Goal: Task Accomplishment & Management: Complete application form

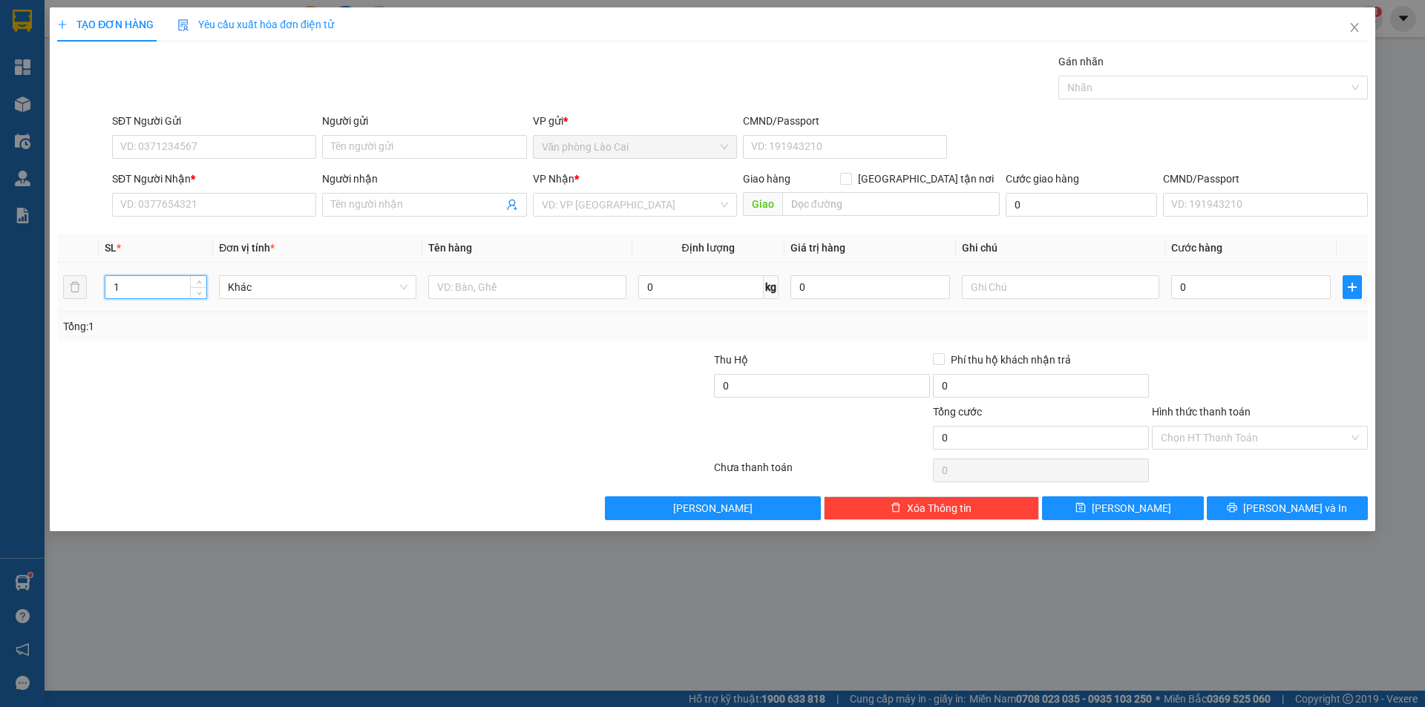
drag, startPoint x: 143, startPoint y: 291, endPoint x: 98, endPoint y: 298, distance: 45.9
click at [98, 298] on tr "1 Khác 0 kg 0 0" at bounding box center [712, 288] width 1310 height 50
type input "2"
click at [524, 287] on input "text" at bounding box center [526, 287] width 197 height 24
type input "1 liền"
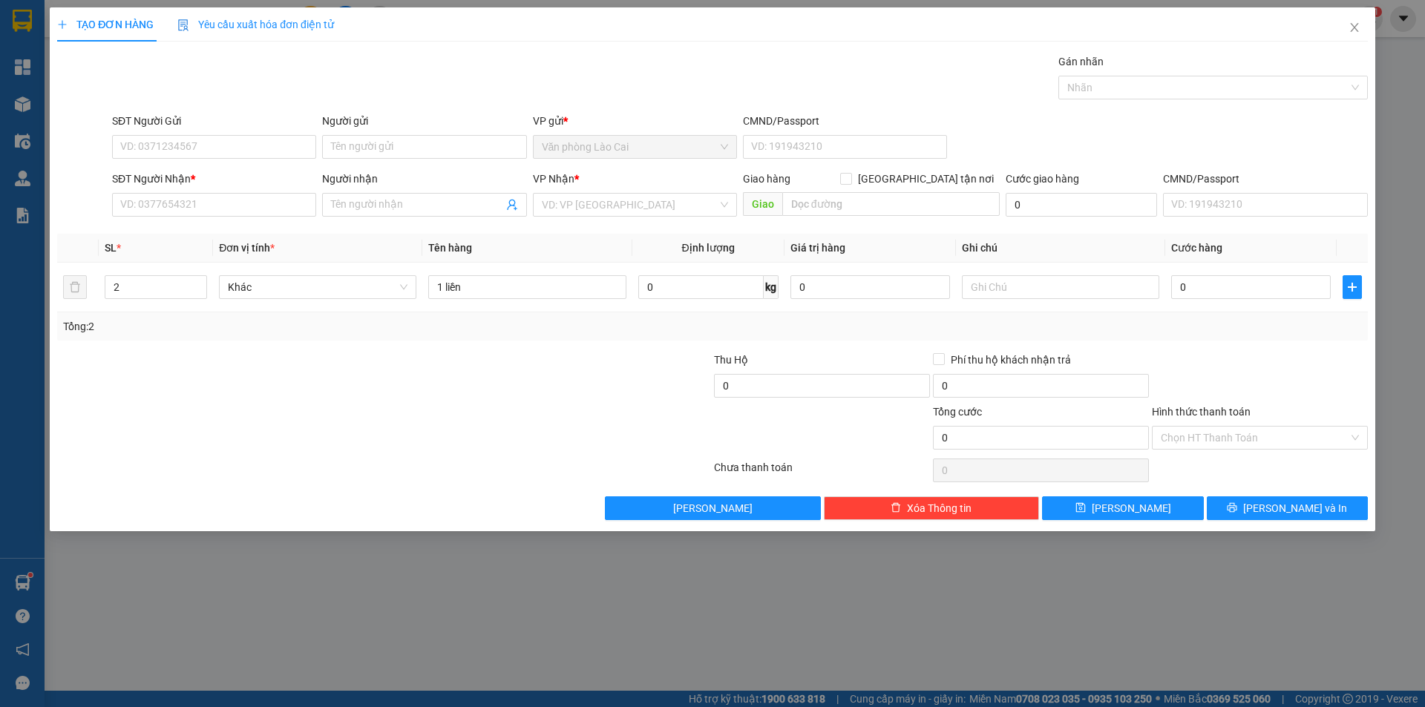
click at [233, 131] on div "SĐT Người Gửi" at bounding box center [214, 124] width 204 height 22
click at [231, 142] on input "SĐT Người Gửi" at bounding box center [214, 147] width 204 height 24
type input "0325979111"
click at [280, 101] on div "Gán nhãn Nhãn" at bounding box center [739, 79] width 1261 height 52
click at [191, 206] on input "SĐT Người Nhận *" at bounding box center [214, 205] width 204 height 24
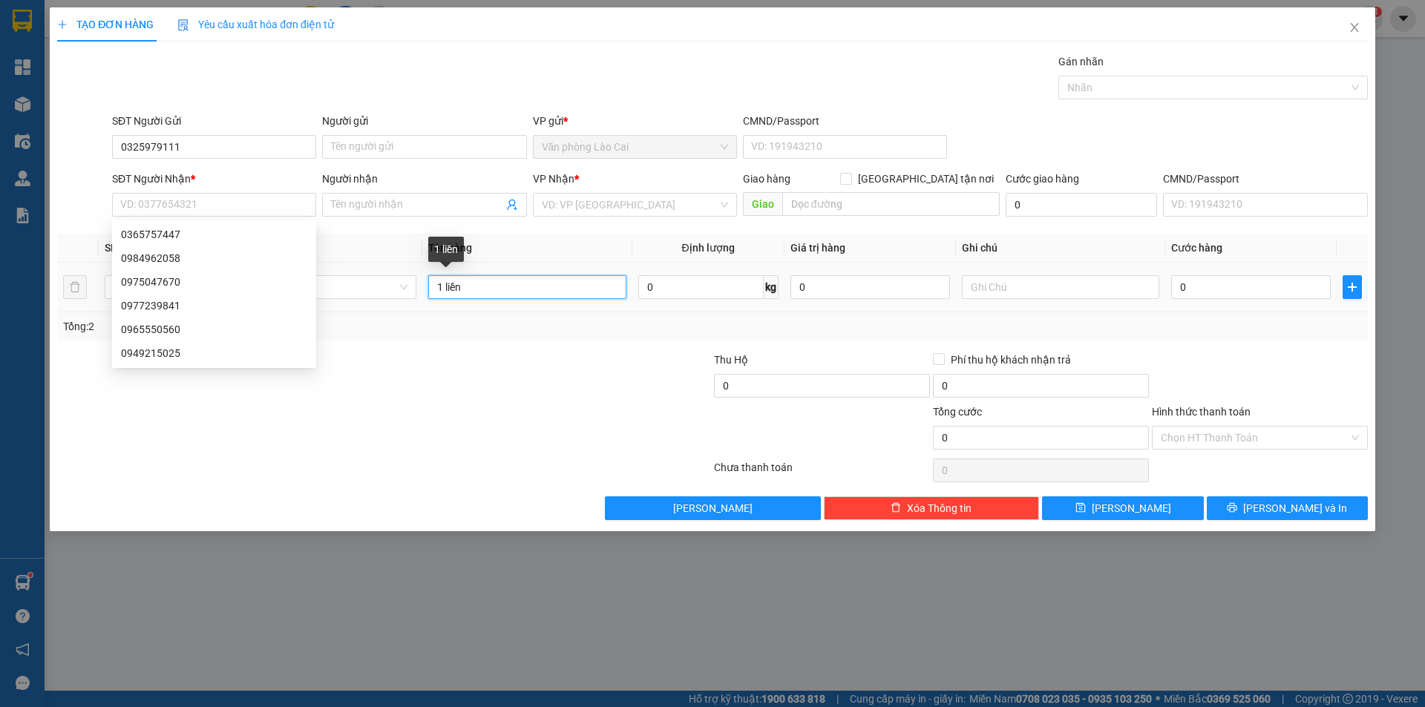
click at [512, 284] on input "1 liền" at bounding box center [526, 287] width 197 height 24
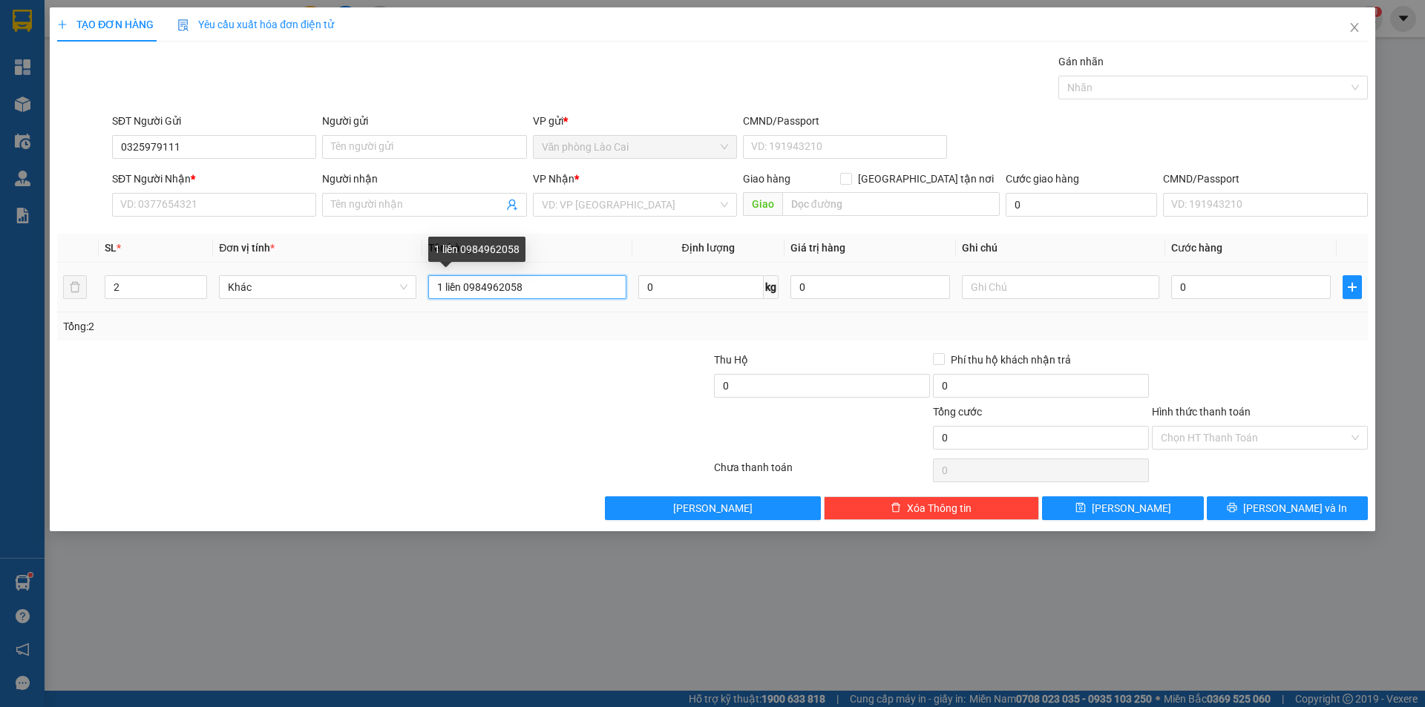
drag, startPoint x: 539, startPoint y: 286, endPoint x: 465, endPoint y: 289, distance: 75.0
click at [465, 289] on input "1 liền 0984962058" at bounding box center [526, 287] width 197 height 24
type input "1 liền 0984962058"
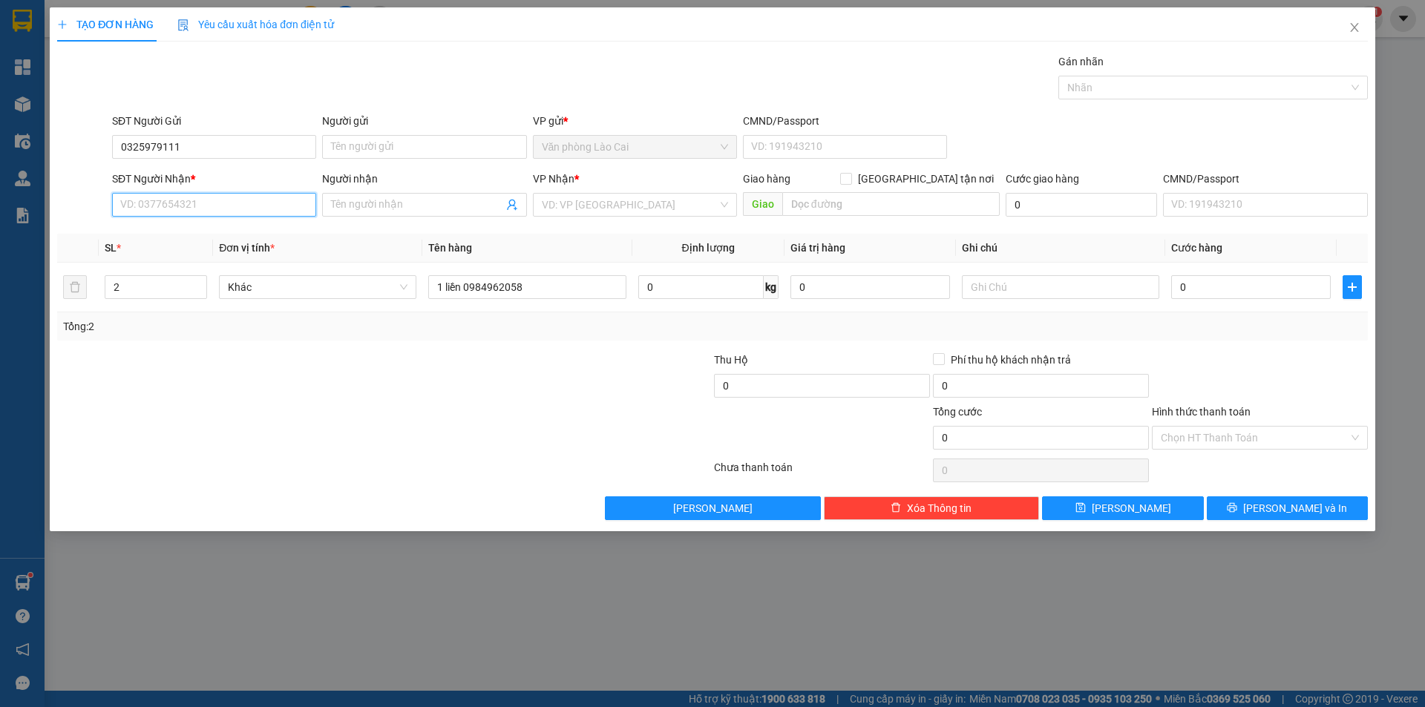
click at [165, 204] on input "SĐT Người Nhận *" at bounding box center [214, 205] width 204 height 24
paste input "0984962058"
type input "0984962058"
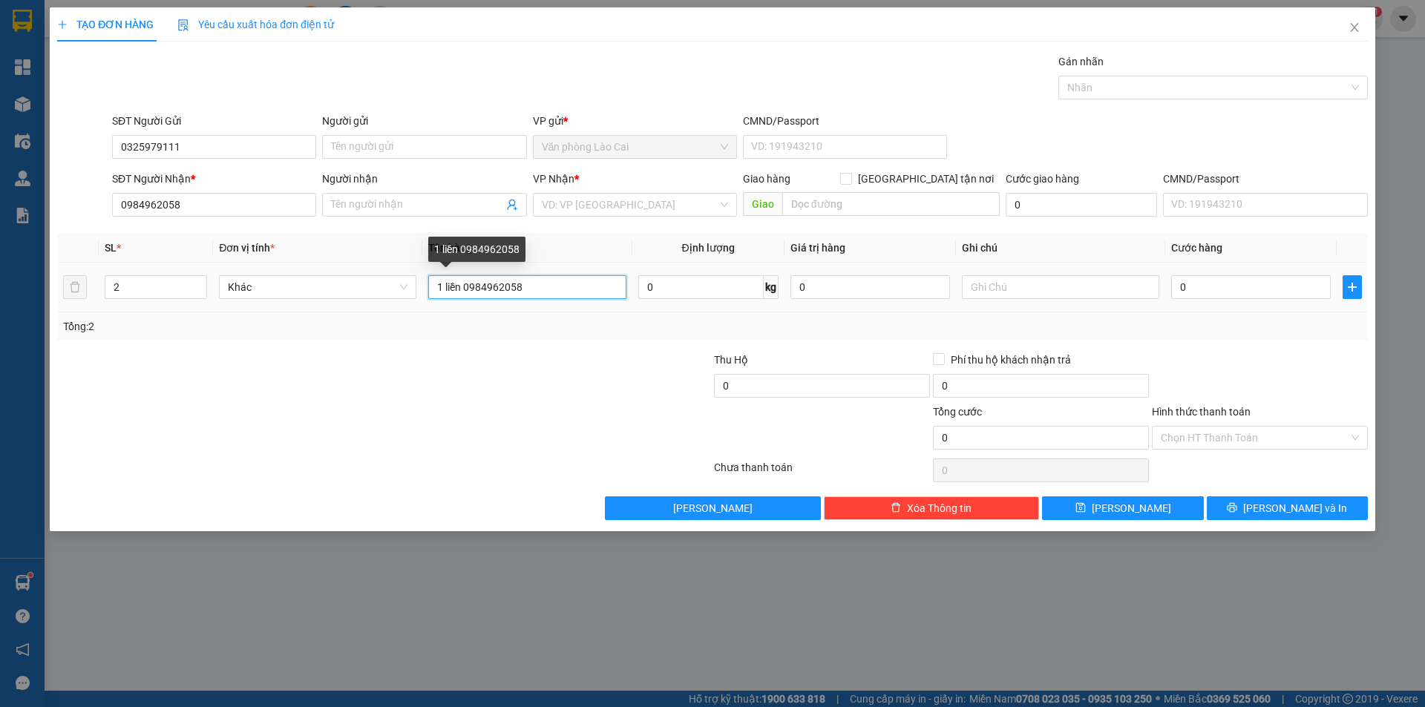
drag, startPoint x: 542, startPoint y: 286, endPoint x: 467, endPoint y: 289, distance: 74.3
click at [467, 289] on input "1 liền 0984962058" at bounding box center [526, 287] width 197 height 24
type input "1 liền 2+1 liền 3"
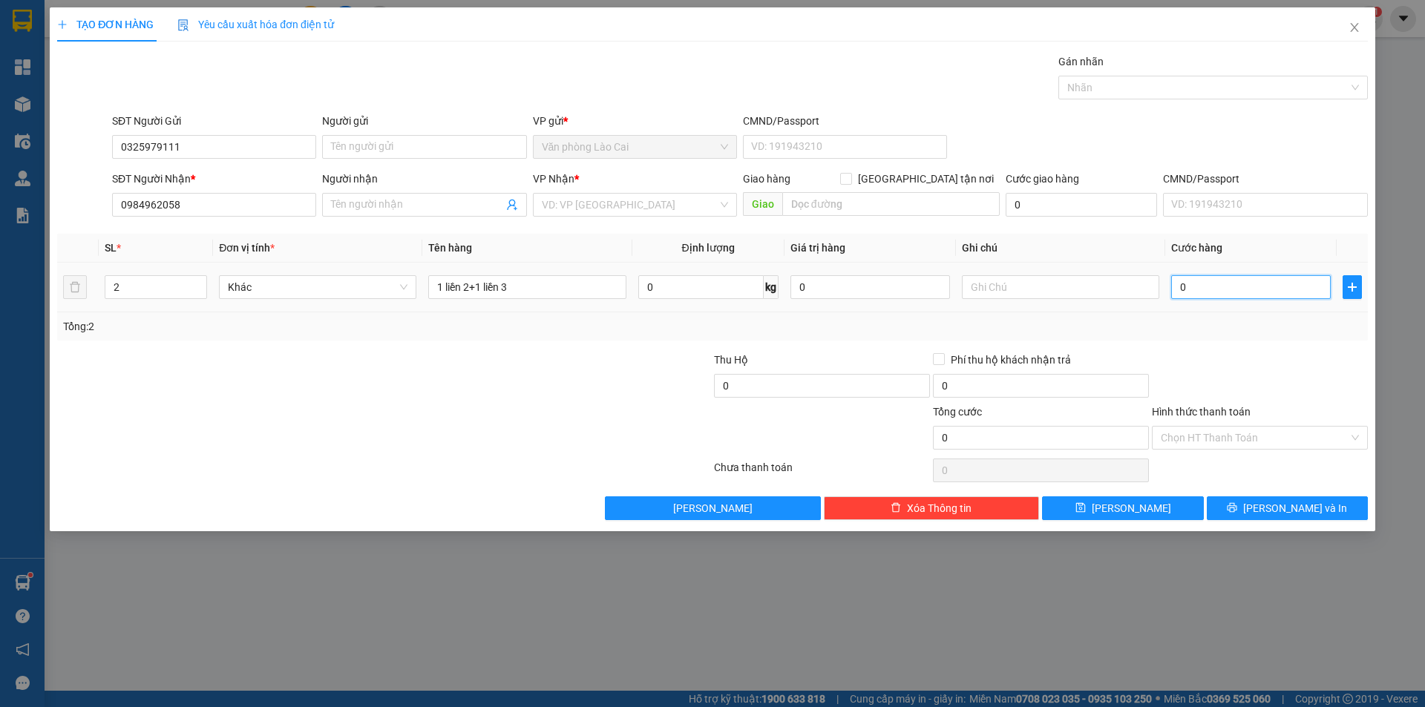
click at [1213, 287] on input "0" at bounding box center [1251, 287] width 160 height 24
click at [1218, 332] on div "Tổng: 2" at bounding box center [712, 326] width 1299 height 16
click at [1226, 289] on input "0" at bounding box center [1251, 287] width 160 height 24
type input "01"
type input "1"
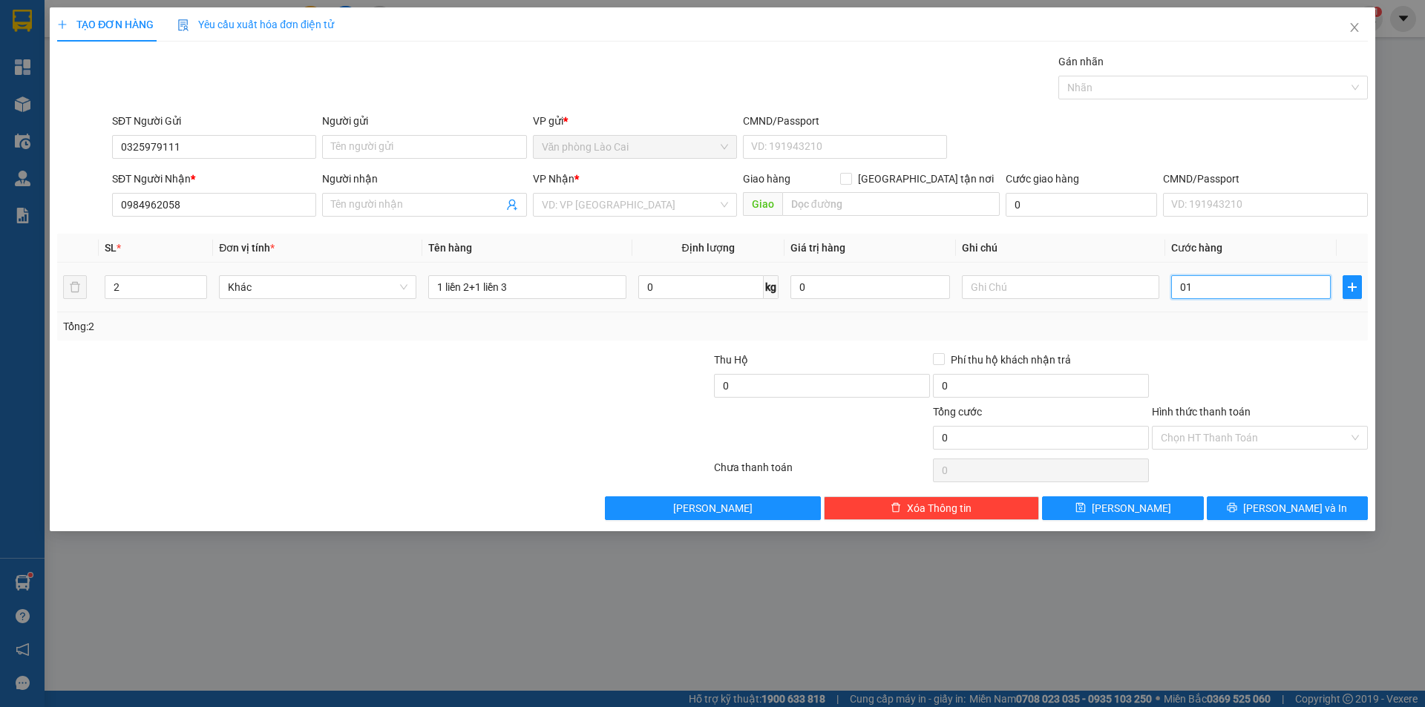
type input "1"
type input "015"
type input "15"
type input "0.150"
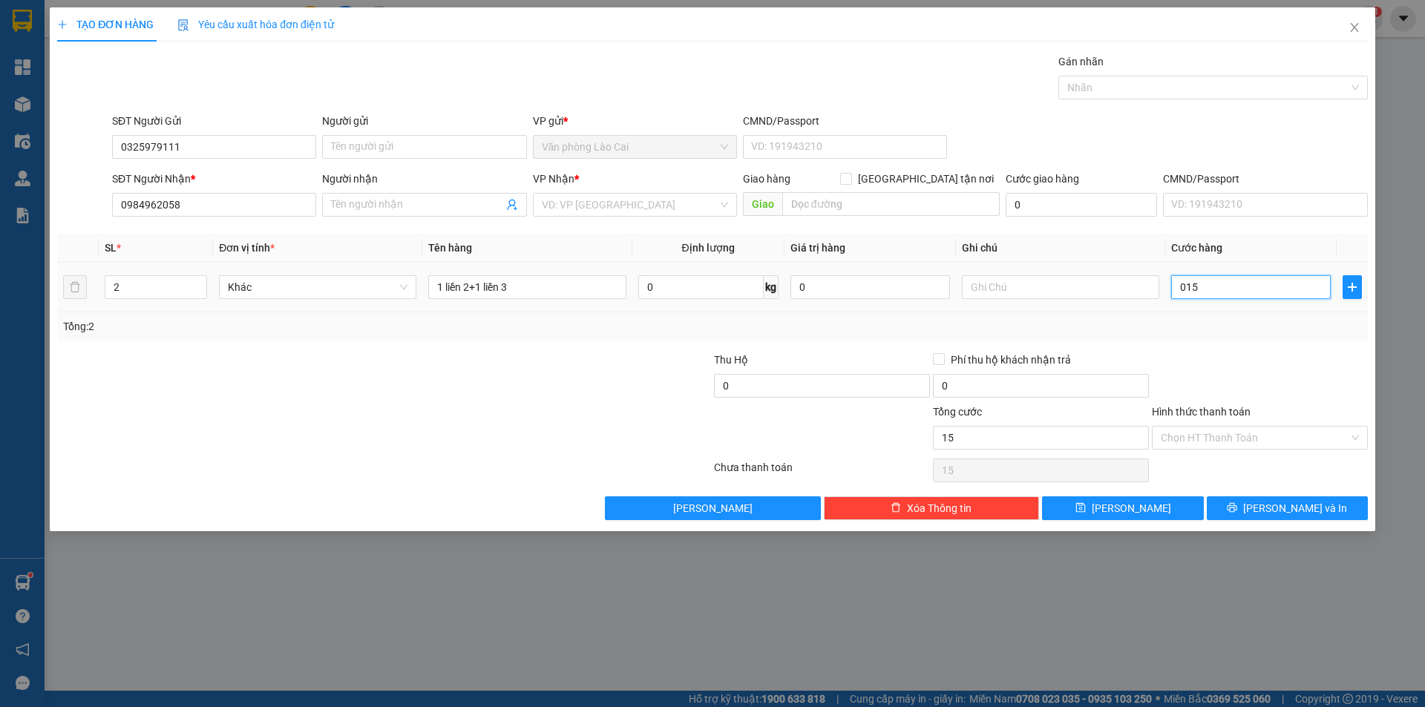
type input "150"
type input "01.500"
type input "1.500"
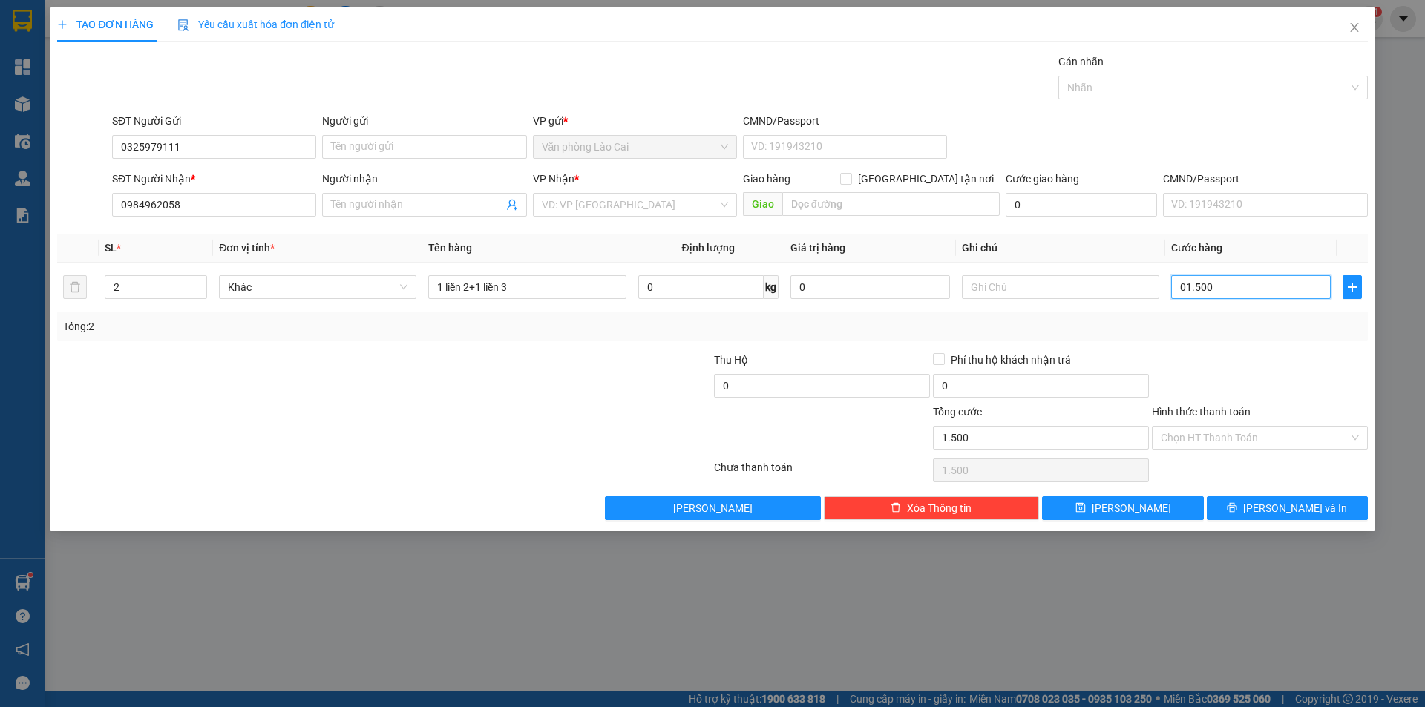
type input "015.000"
type input "15.000"
type input "0.150.000"
type input "150.000"
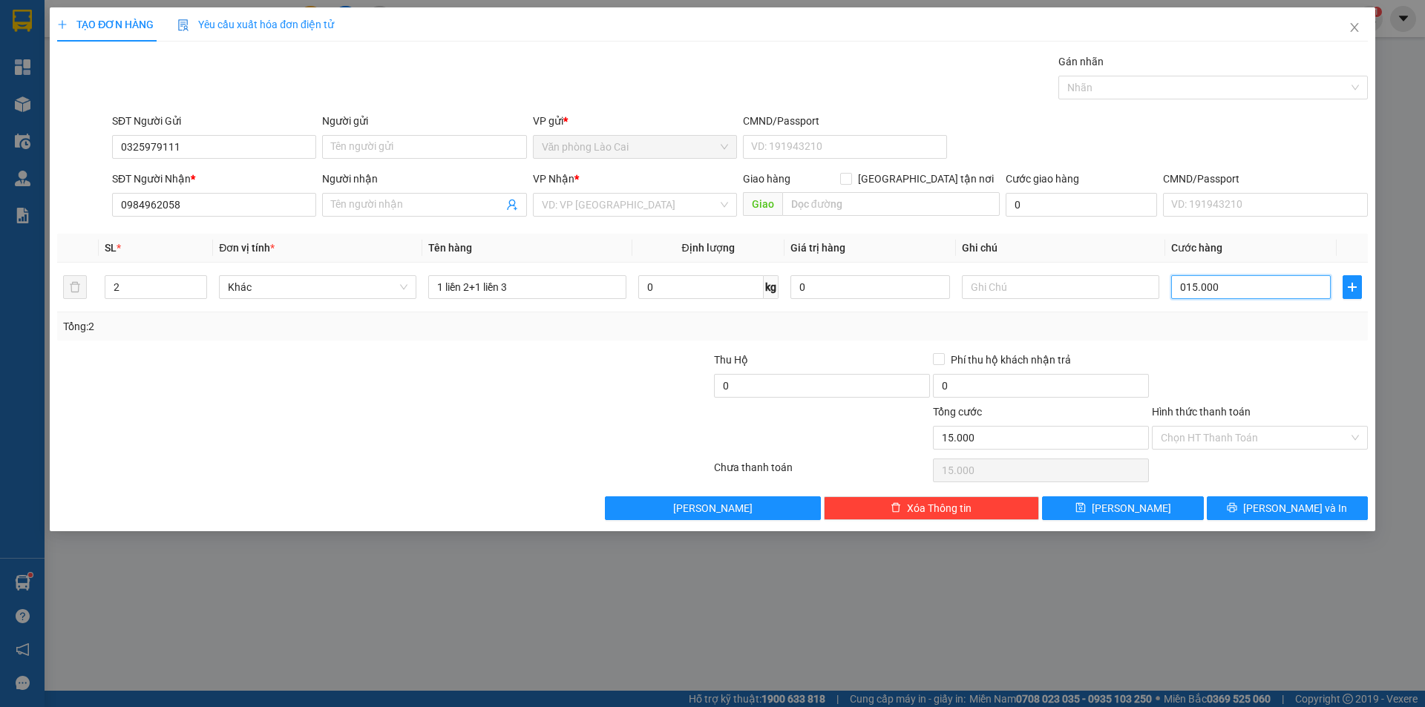
type input "150.000"
click at [1333, 358] on div at bounding box center [1259, 378] width 219 height 52
drag, startPoint x: 1229, startPoint y: 431, endPoint x: 1233, endPoint y: 448, distance: 17.5
click at [1230, 431] on input "Hình thức thanh toán" at bounding box center [1255, 438] width 188 height 22
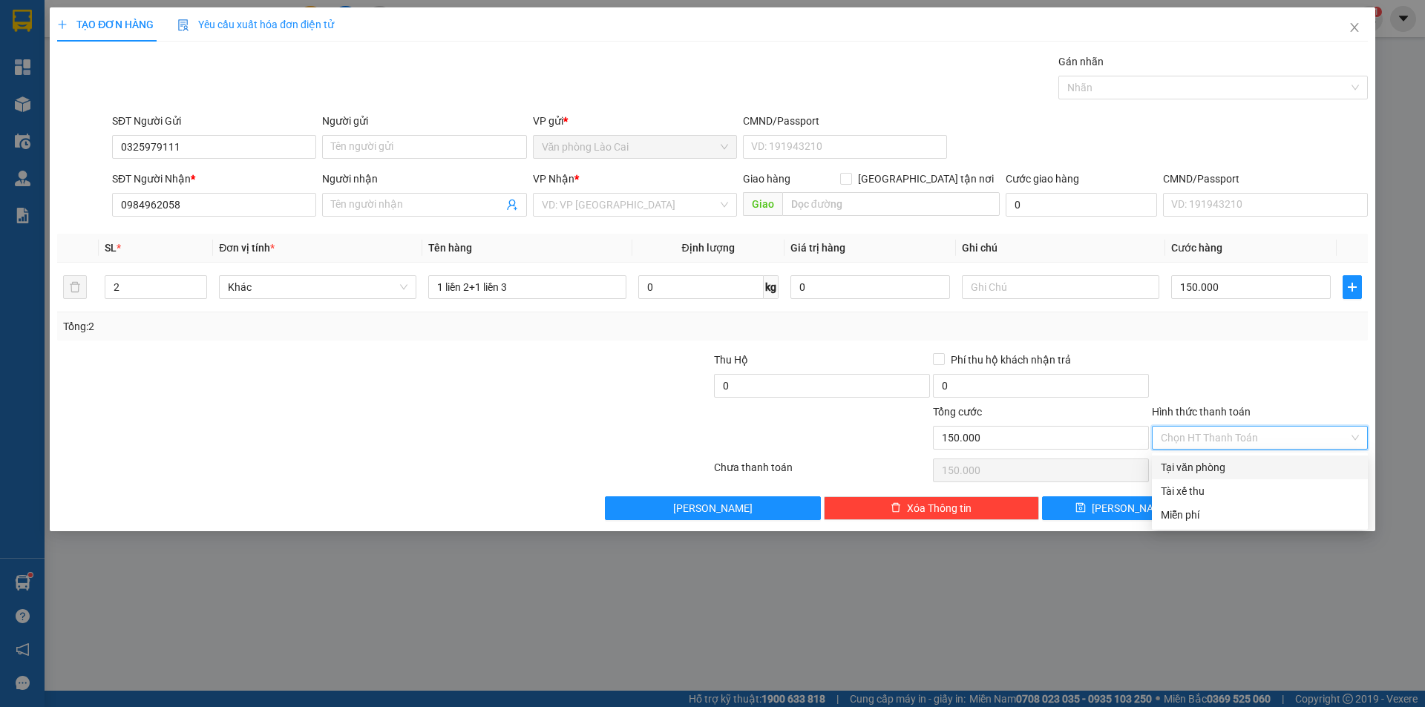
click at [1212, 467] on div "Tại văn phòng" at bounding box center [1260, 467] width 198 height 16
type input "0"
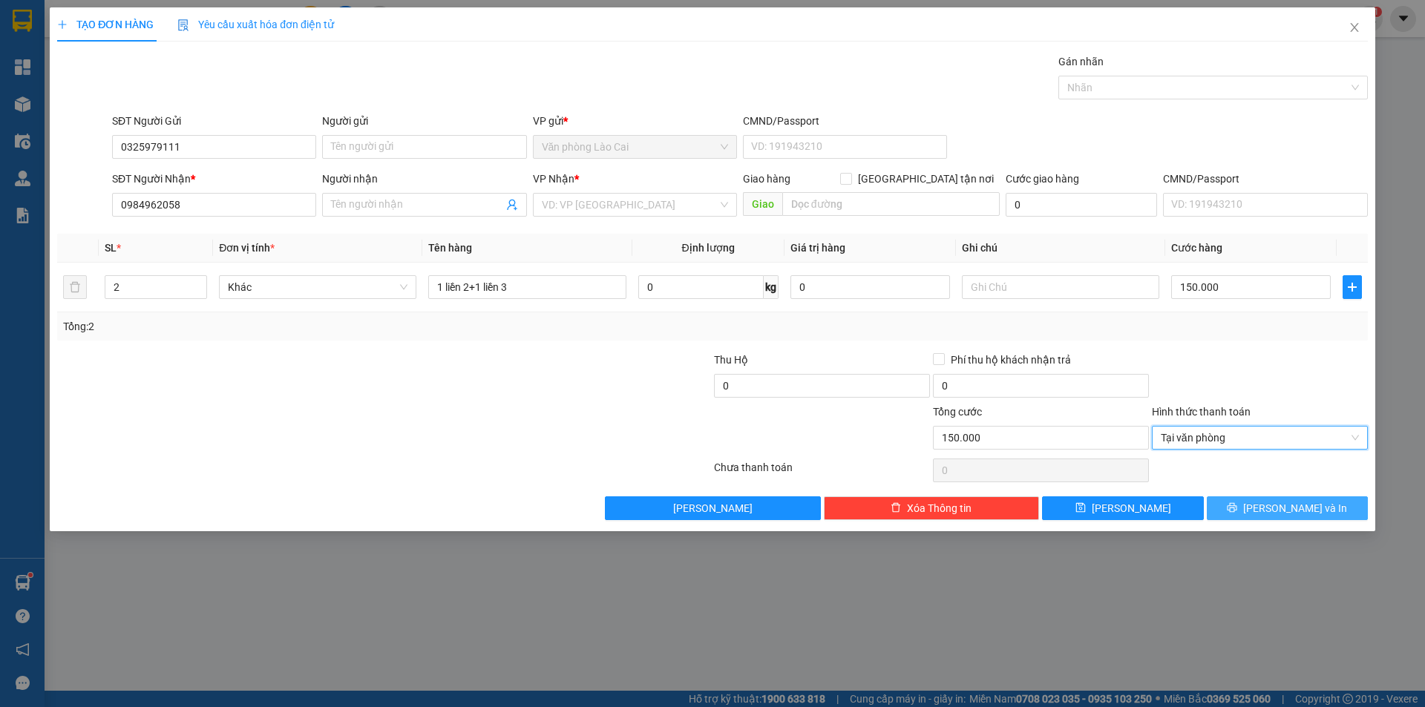
click at [1305, 509] on span "[PERSON_NAME] và In" at bounding box center [1295, 508] width 104 height 16
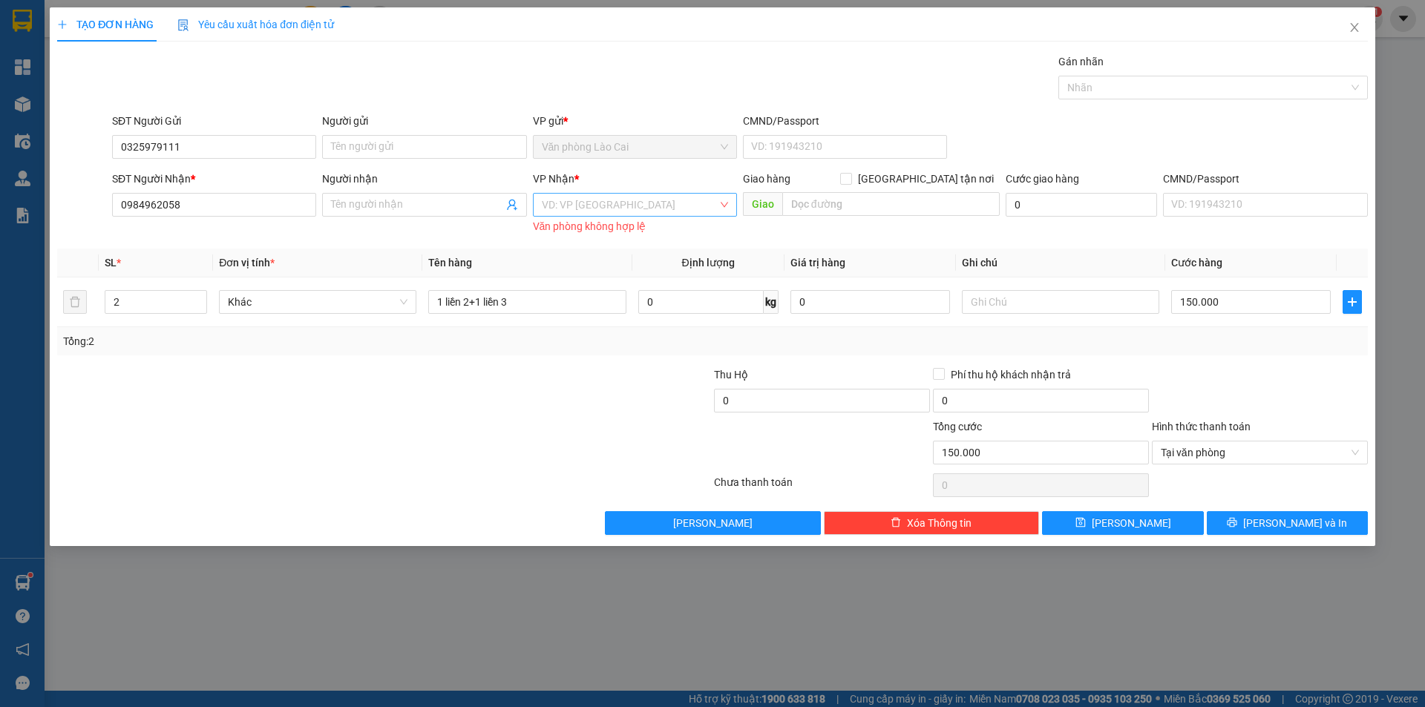
click at [653, 203] on input "search" at bounding box center [630, 205] width 176 height 22
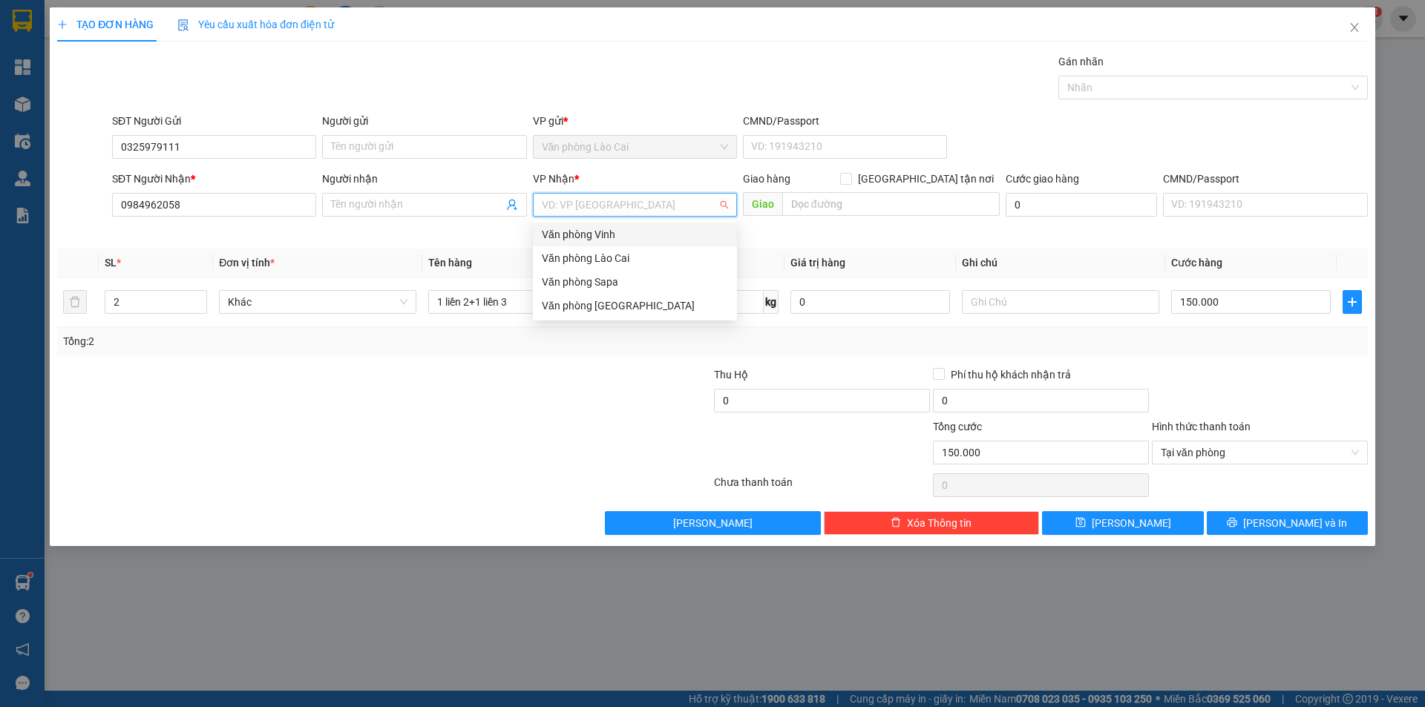
click at [590, 234] on div "Văn phòng Vinh" at bounding box center [635, 234] width 186 height 16
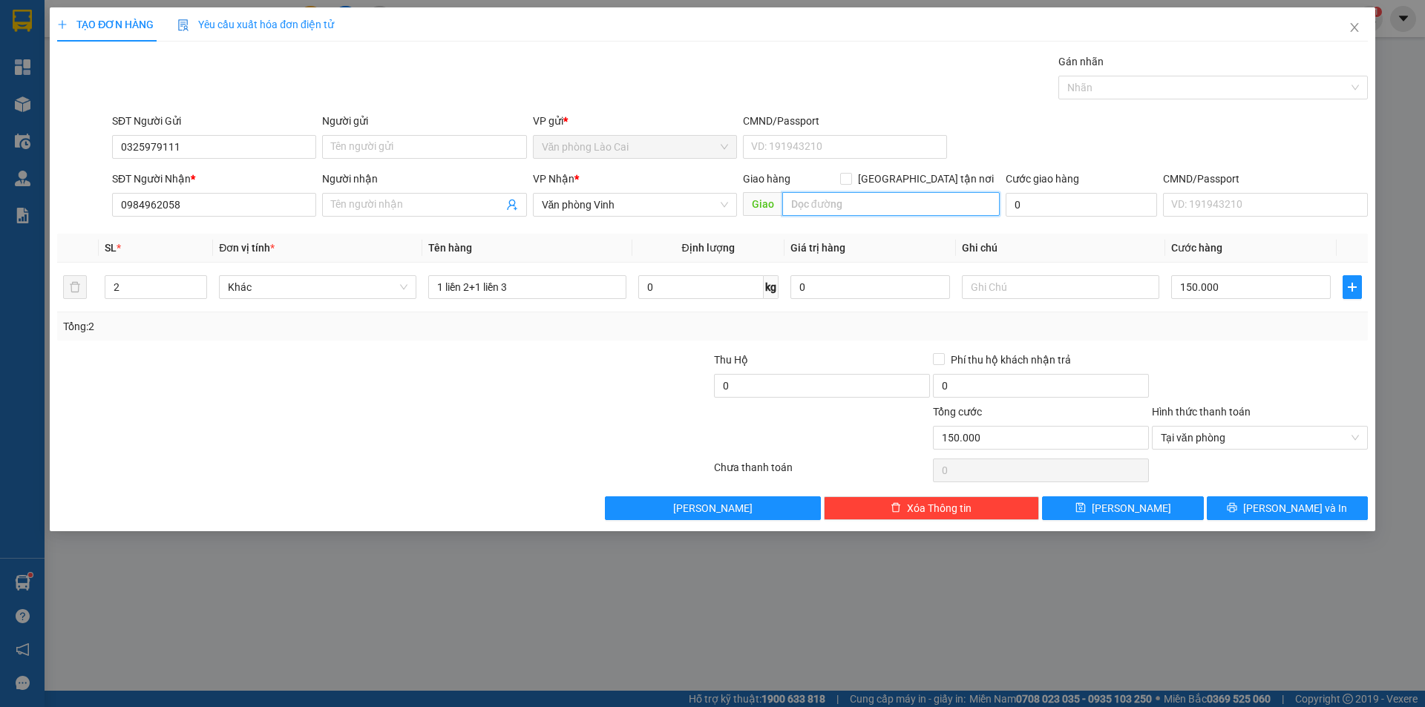
click at [849, 203] on input "text" at bounding box center [890, 204] width 217 height 24
type input "Cầu bến thuỷ"
click at [1293, 505] on span "[PERSON_NAME] và In" at bounding box center [1295, 508] width 104 height 16
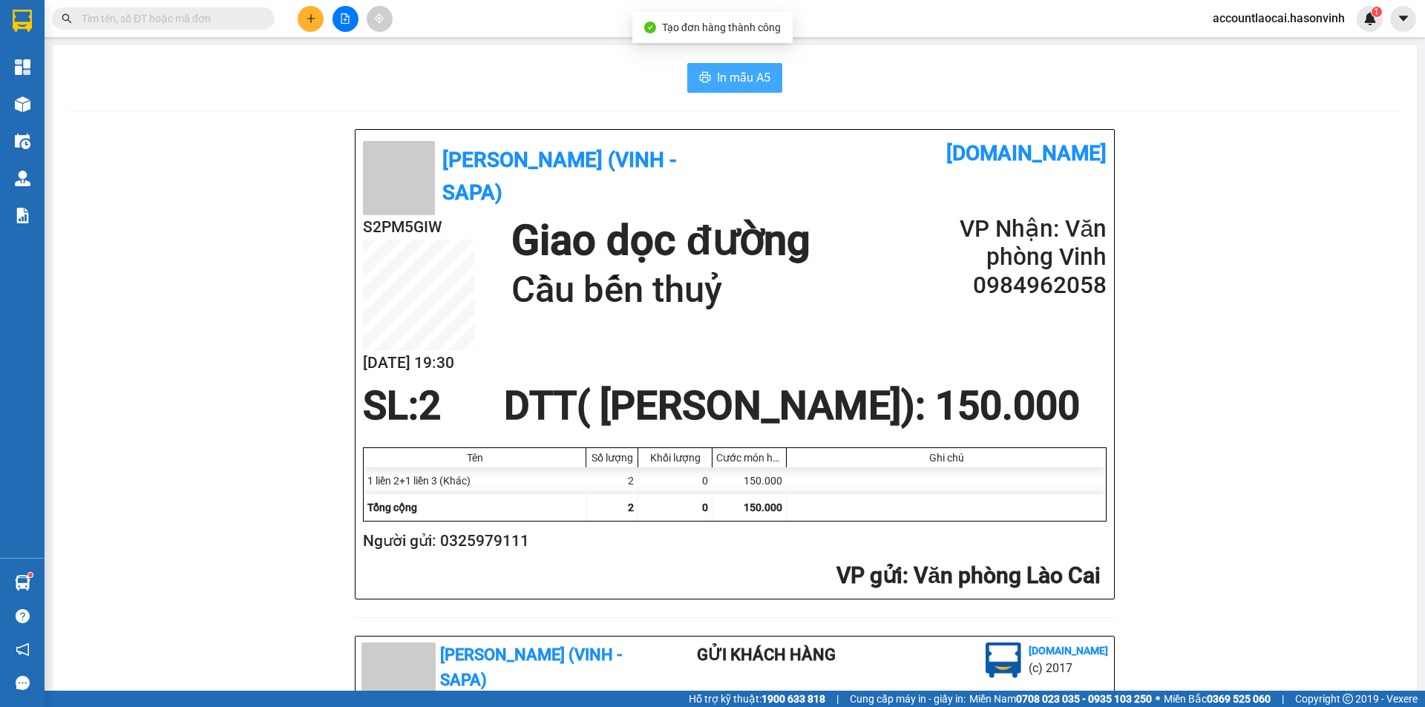
click at [753, 80] on span "In mẫu A5" at bounding box center [743, 77] width 53 height 19
click at [174, 18] on input "text" at bounding box center [169, 18] width 175 height 16
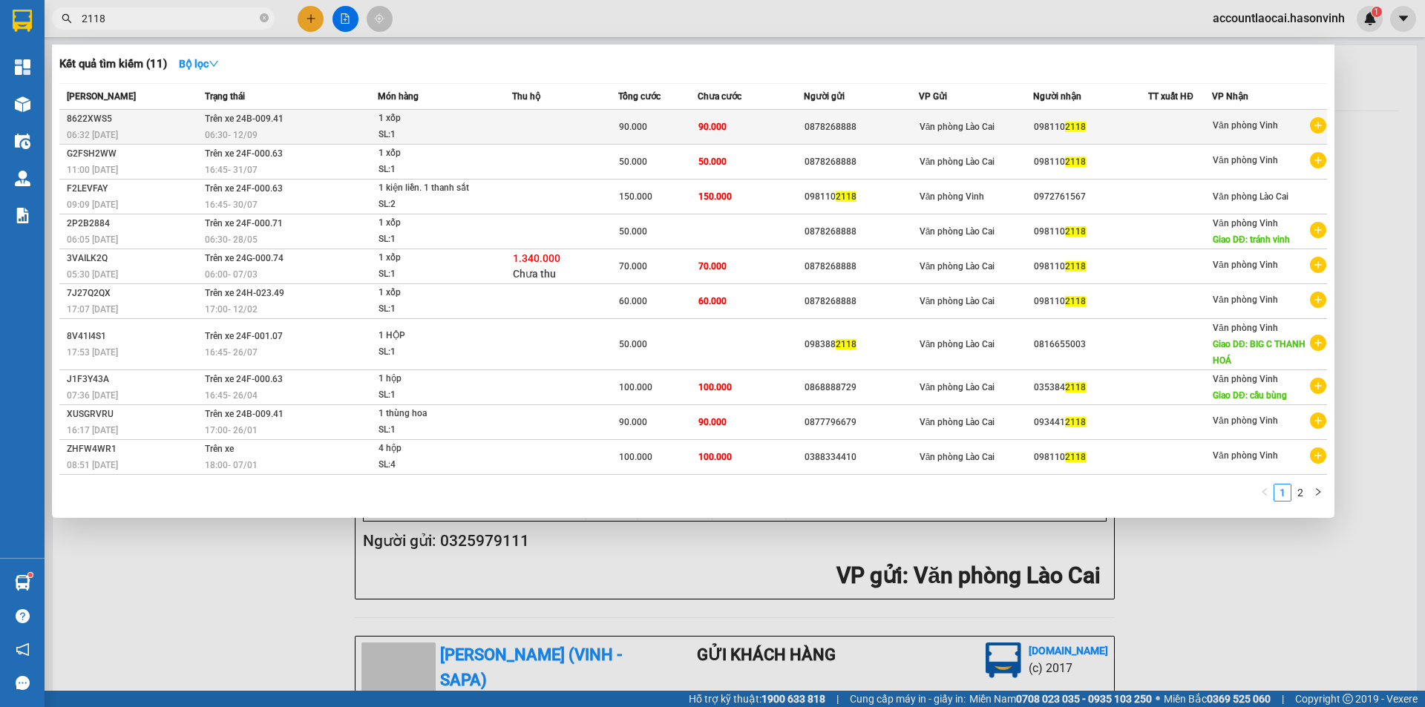
type input "2118"
click at [252, 128] on span "06:30 [DATE]" at bounding box center [231, 134] width 53 height 12
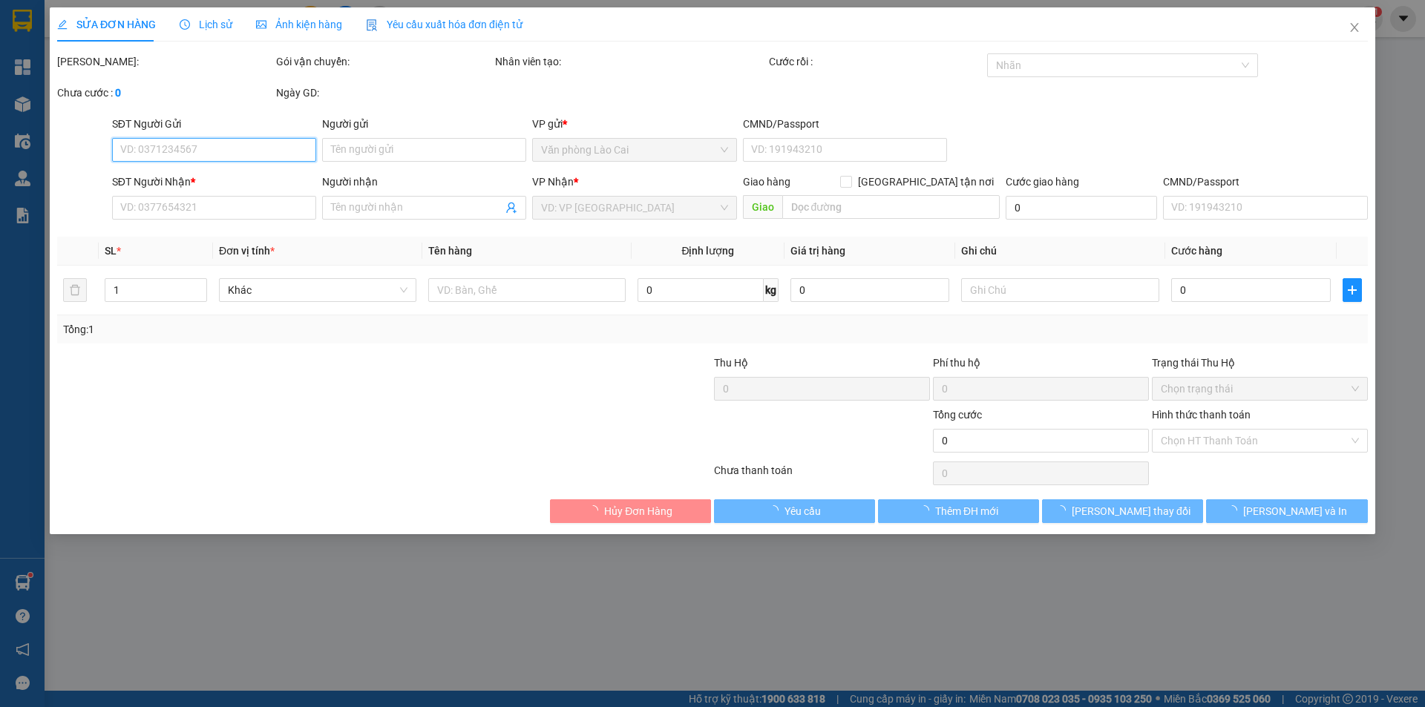
type input "0878268888"
type input "0981102118"
type input "90.000"
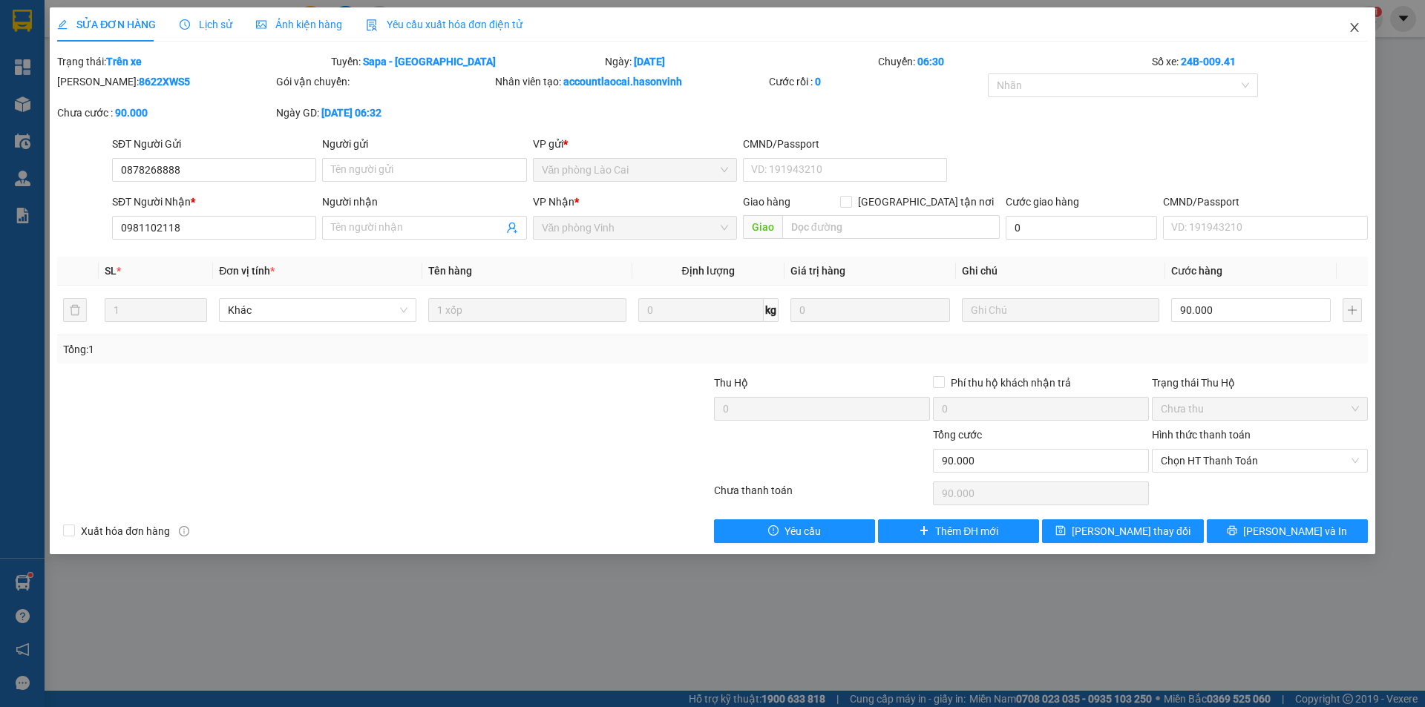
click at [1354, 28] on icon "close" at bounding box center [1354, 27] width 8 height 9
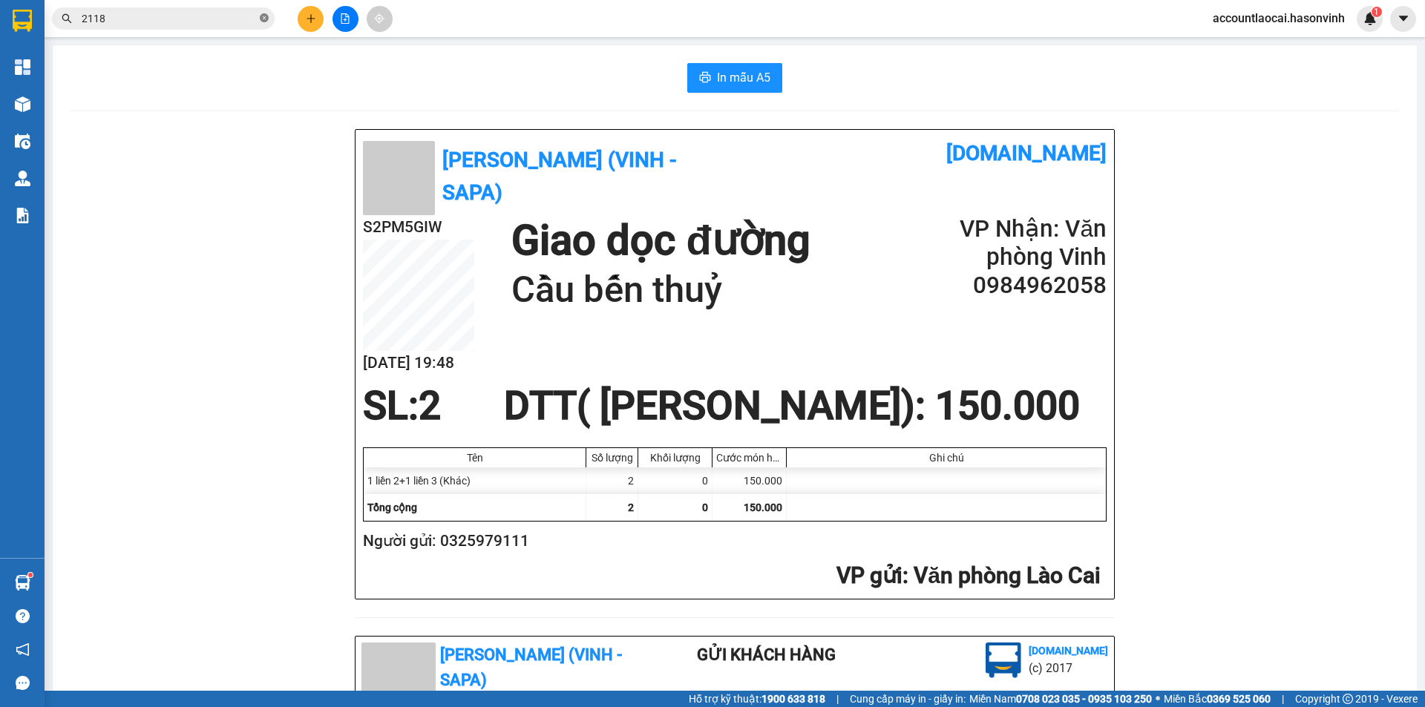
click at [263, 16] on icon "close-circle" at bounding box center [264, 17] width 9 height 9
click at [306, 19] on icon "plus" at bounding box center [311, 18] width 10 height 10
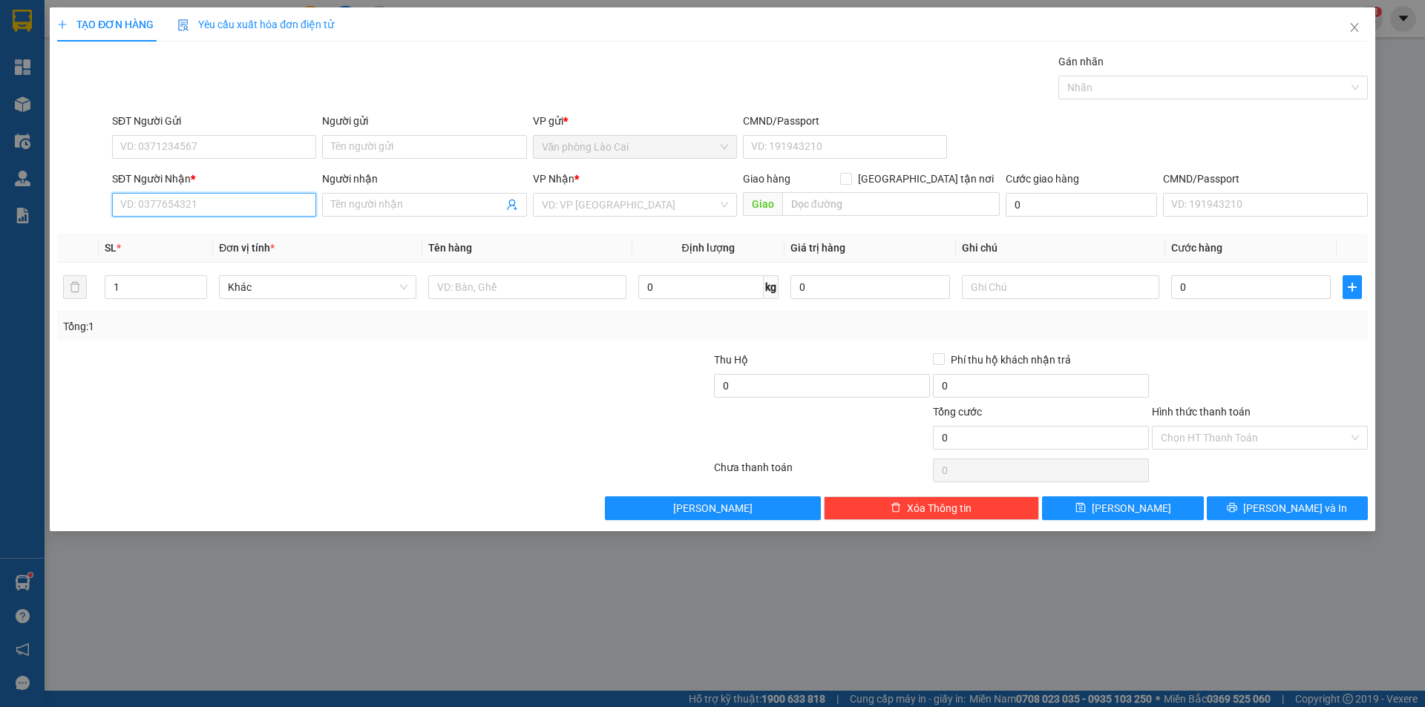
click at [143, 205] on input "SĐT Người Nhận *" at bounding box center [214, 205] width 204 height 24
click at [181, 229] on div "0367631796 - [PERSON_NAME]" at bounding box center [214, 234] width 186 height 16
type input "0367631796"
type input "[PERSON_NAME]"
type input "DIỄN CHÂU"
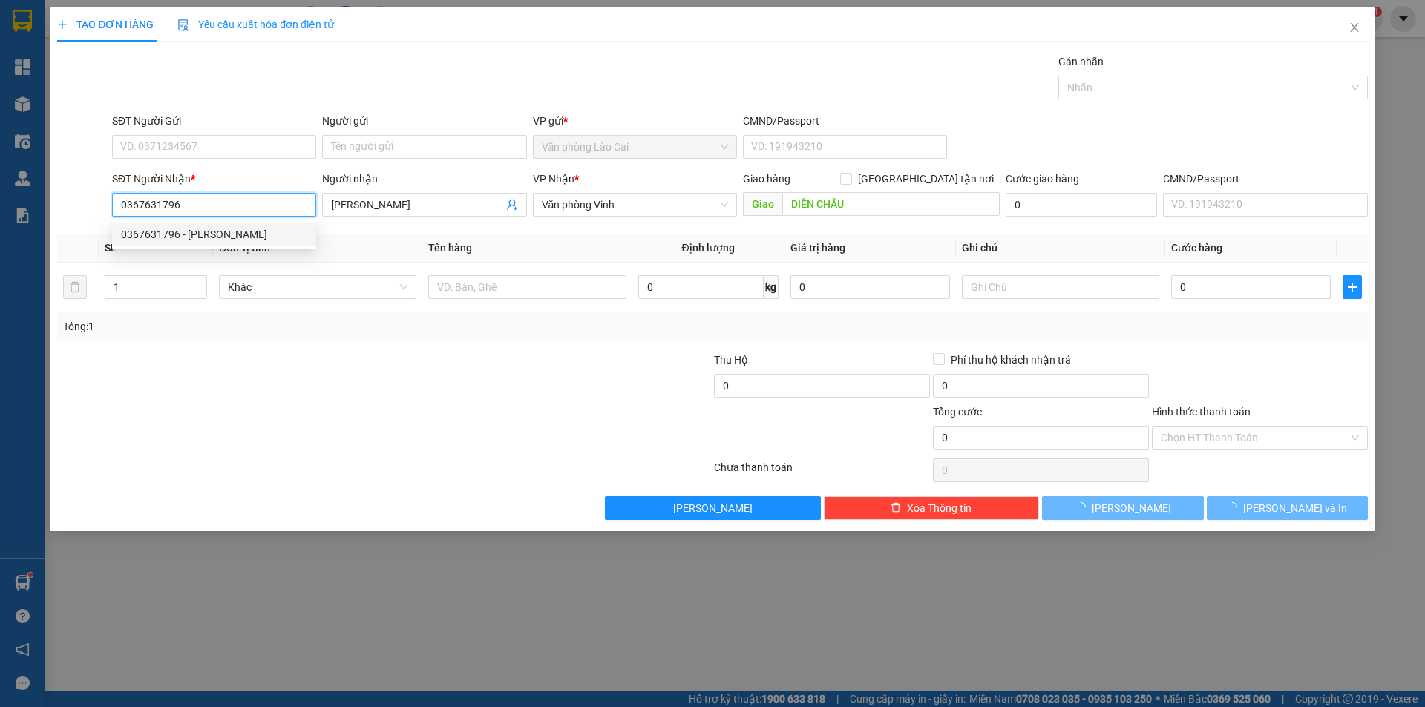
type input "240.000"
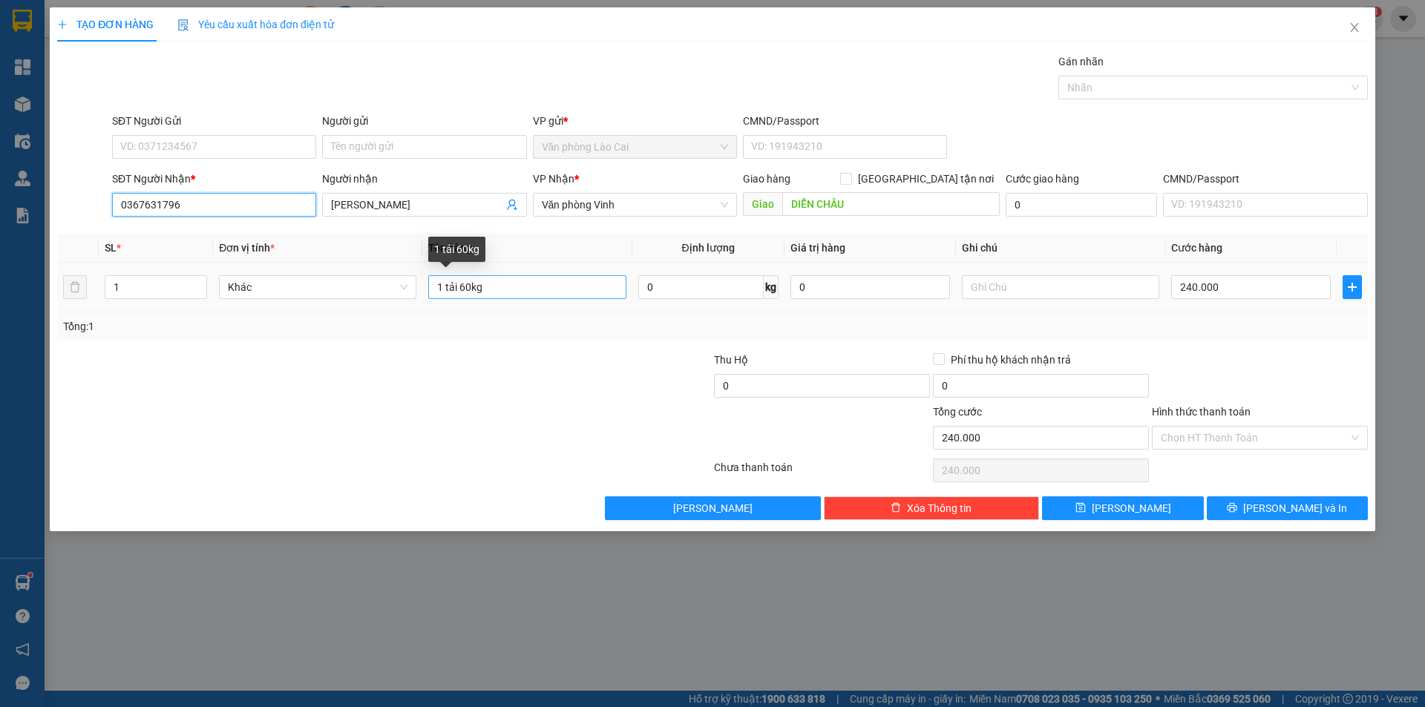
type input "0367631796"
click at [465, 286] on input "1 tải 60kg" at bounding box center [526, 287] width 197 height 24
type input "1 tải 50kg"
click at [1227, 288] on input "240.000" at bounding box center [1251, 287] width 160 height 24
type input "2"
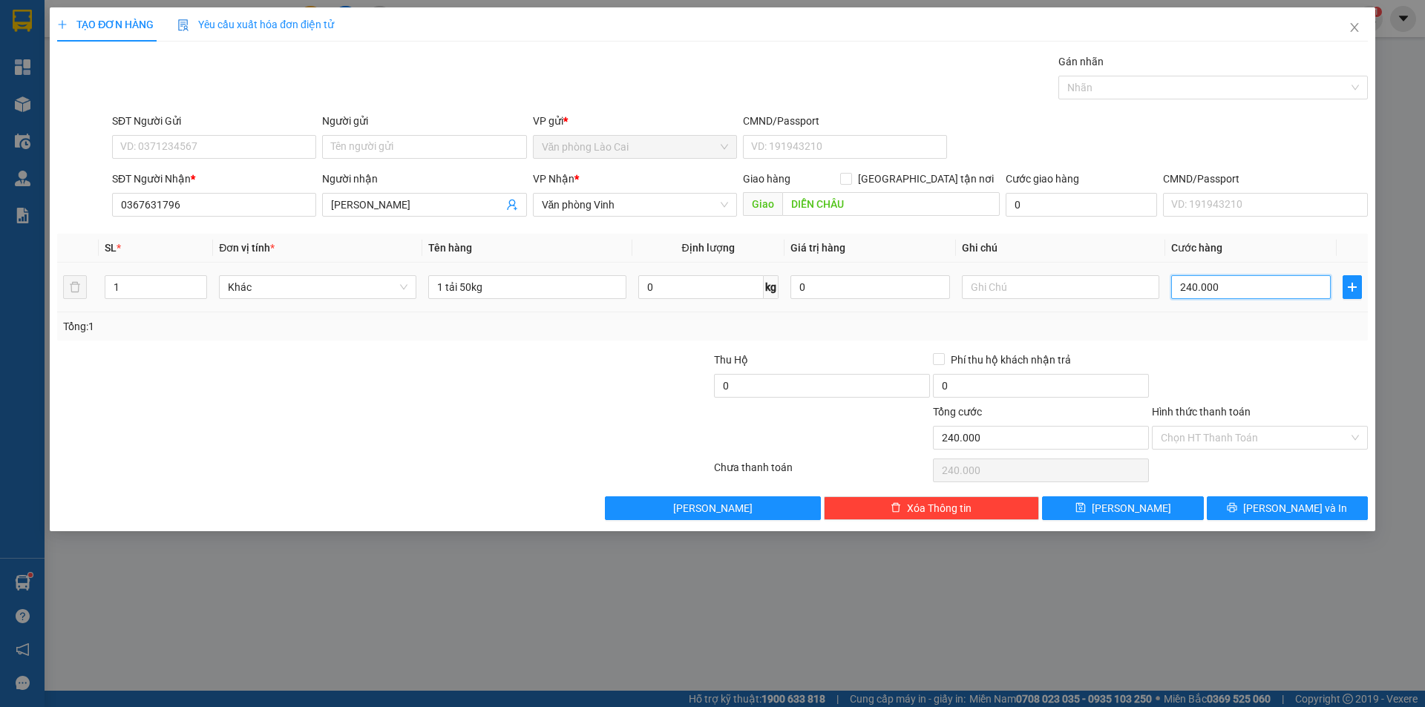
type input "2"
type input "20"
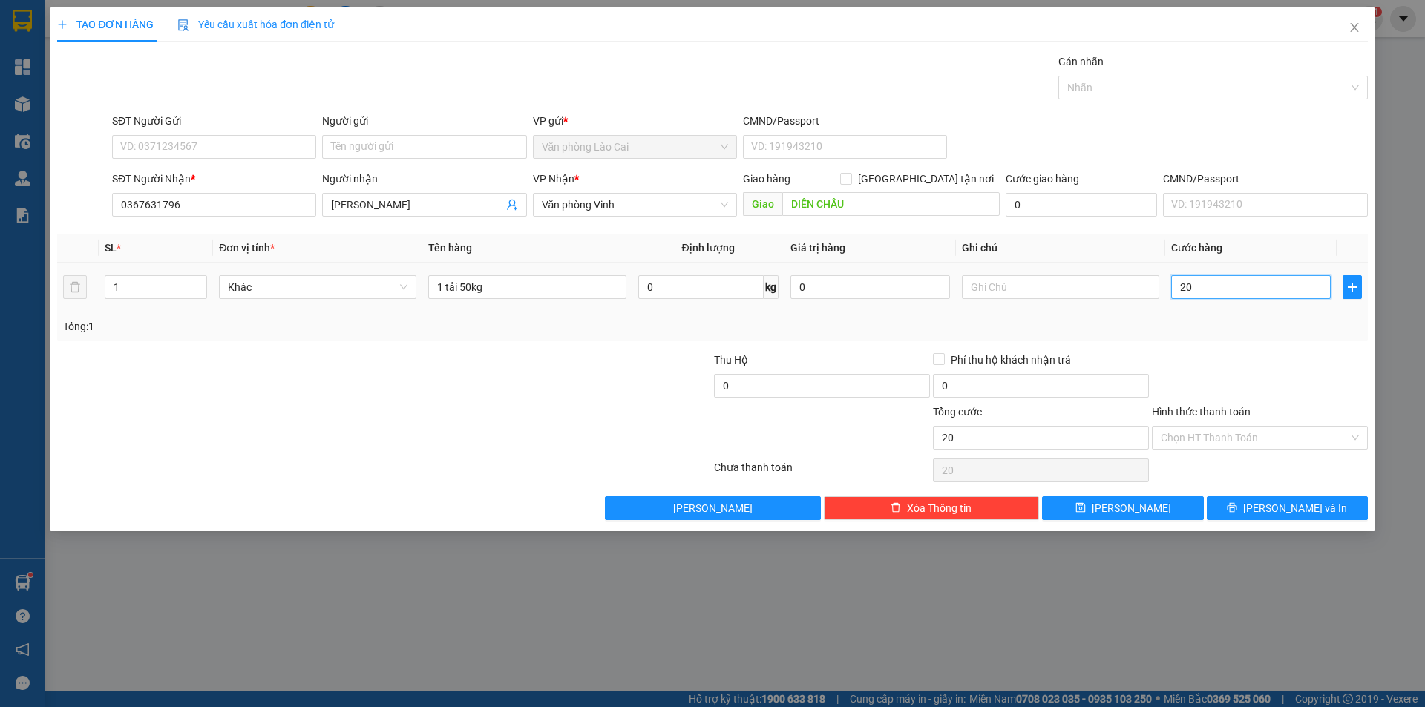
type input "200"
type input "2.000"
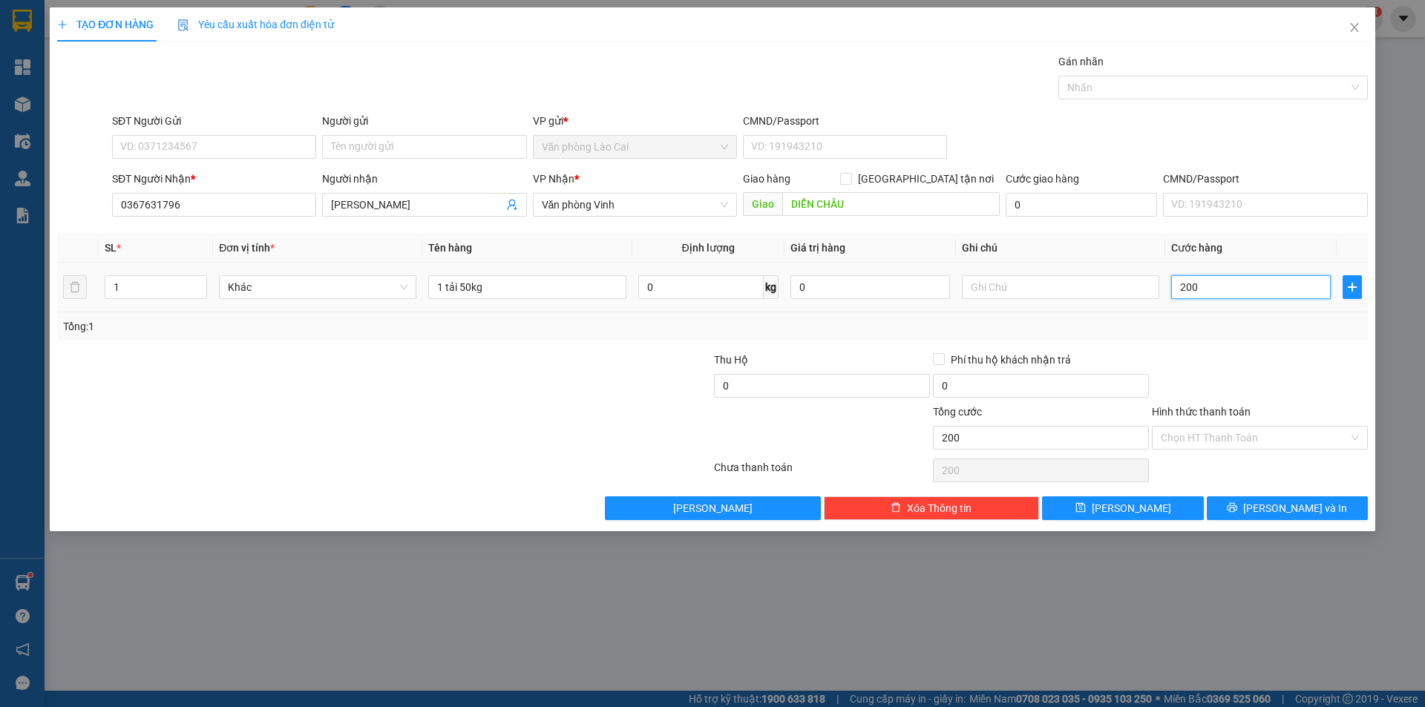
type input "2.000"
type input "20.000"
type input "200.000"
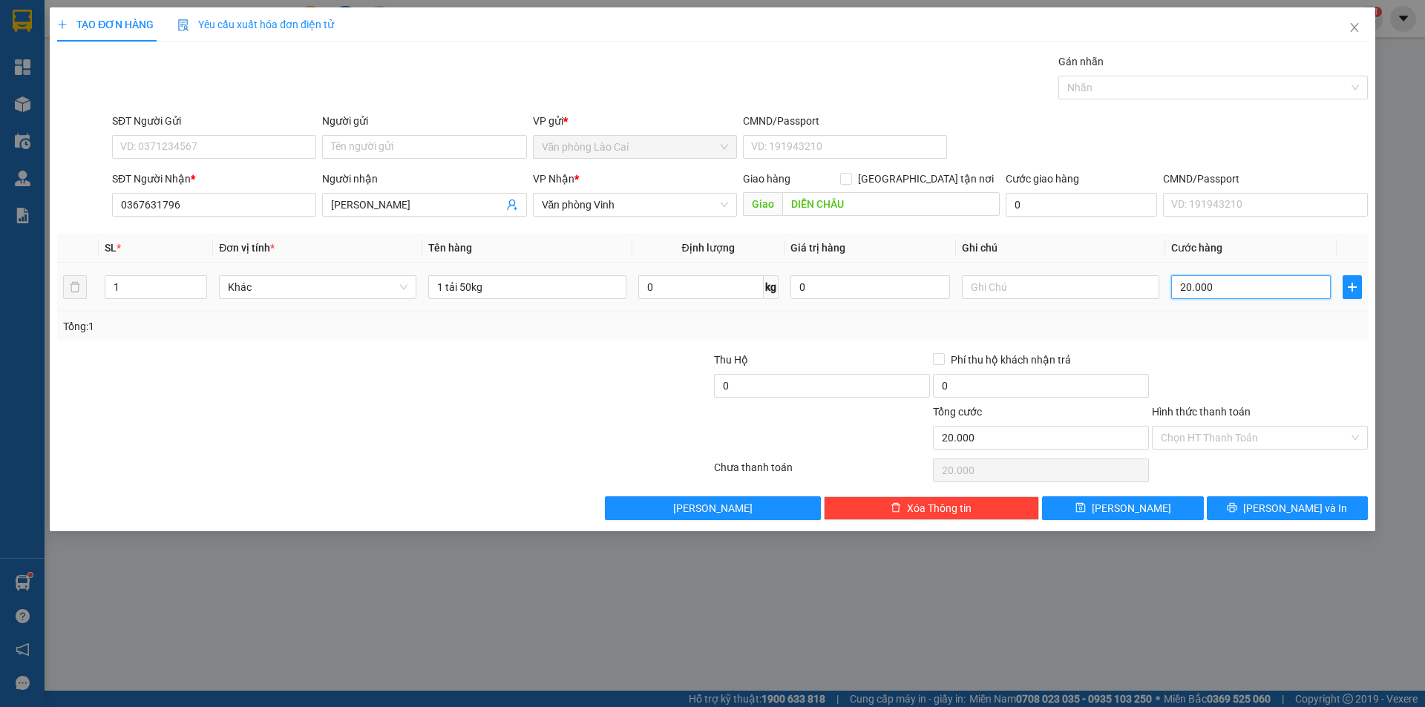
type input "200.000"
click at [1276, 505] on span "[PERSON_NAME] và In" at bounding box center [1295, 508] width 104 height 16
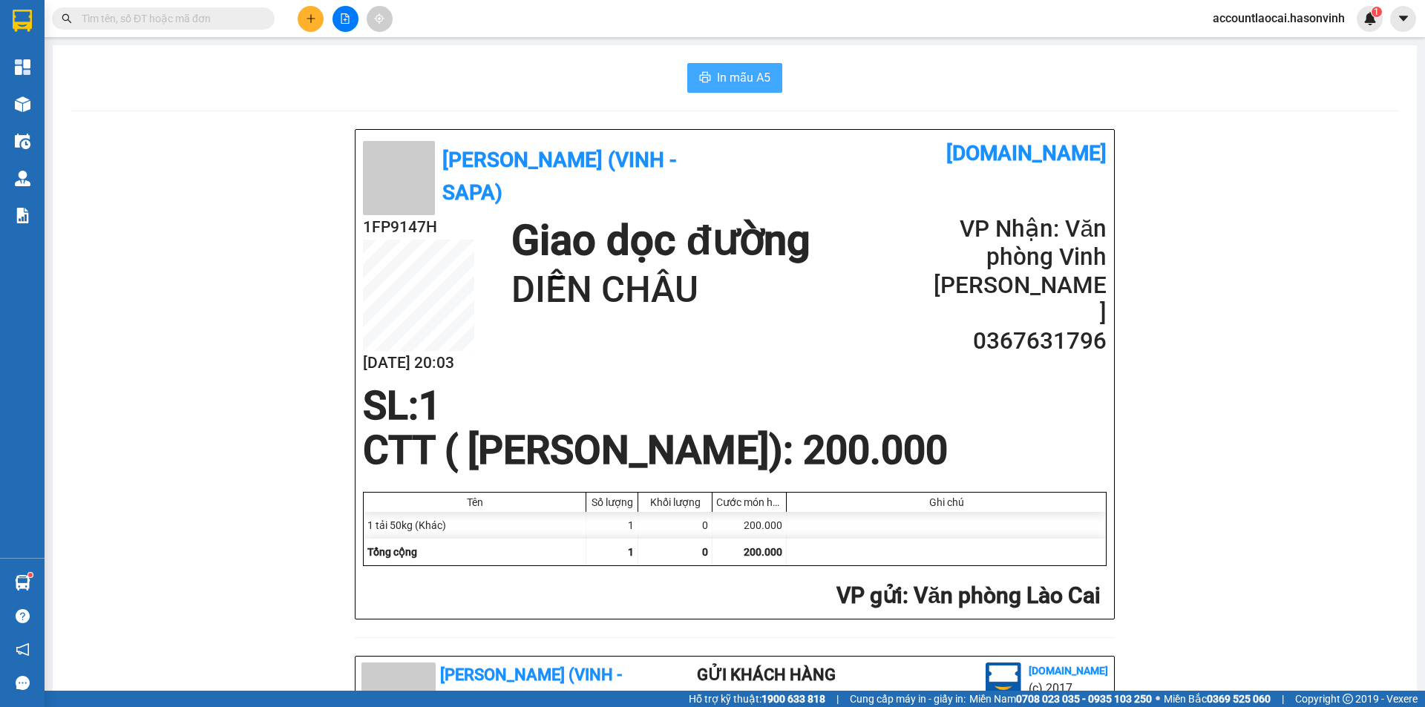
click at [742, 76] on span "In mẫu A5" at bounding box center [743, 77] width 53 height 19
click at [201, 27] on span at bounding box center [163, 18] width 223 height 22
click at [218, 19] on input "text" at bounding box center [169, 18] width 175 height 16
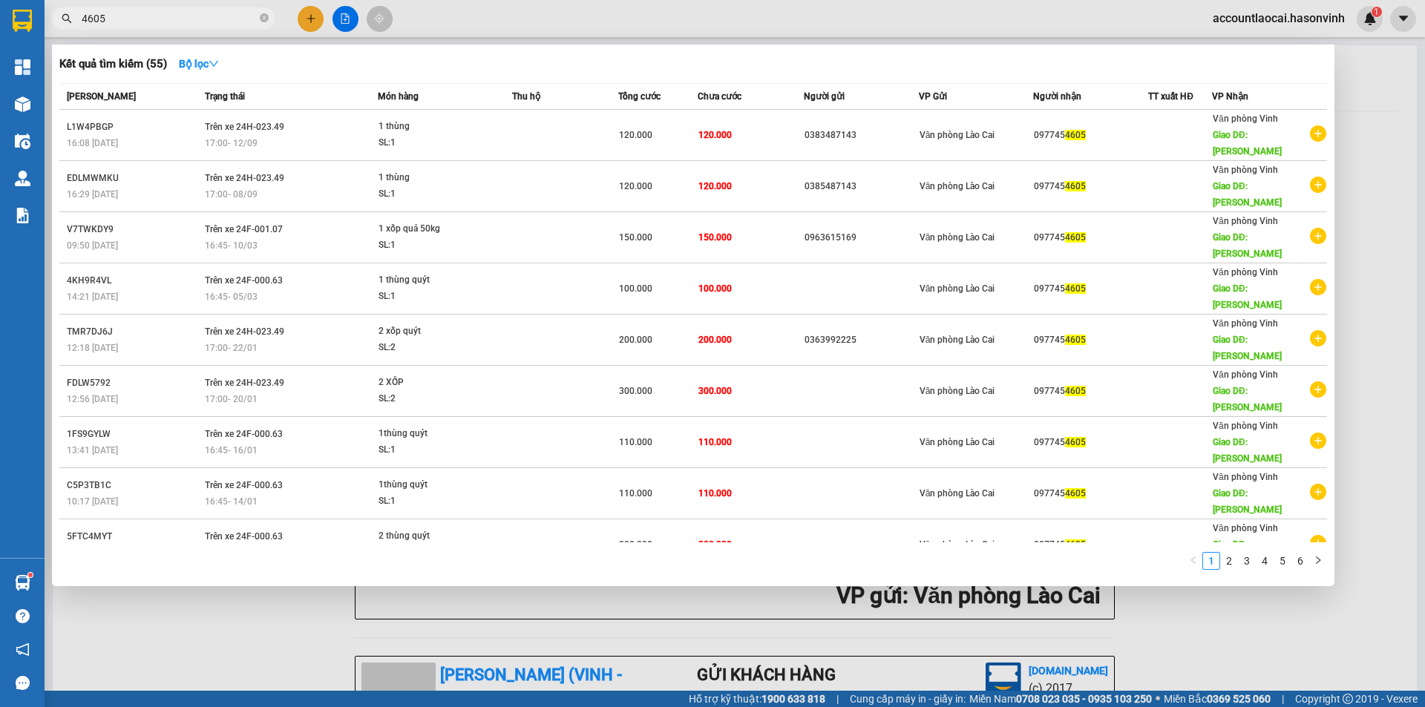
type input "4605"
click at [1241, 584] on div at bounding box center [712, 353] width 1425 height 707
